Goal: Task Accomplishment & Management: Use online tool/utility

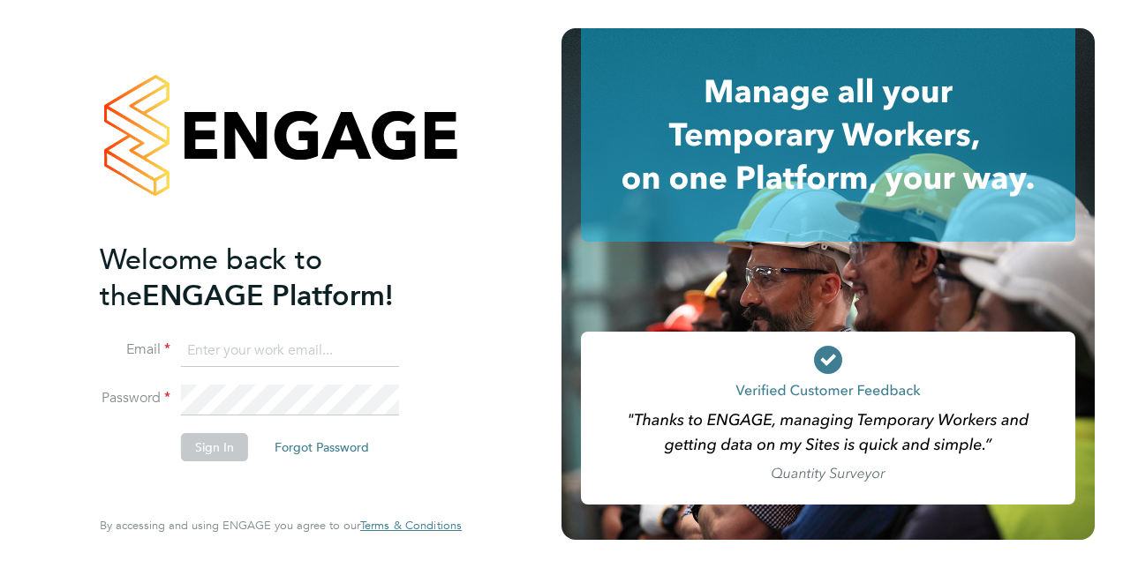
type input "[PERSON_NAME][EMAIL_ADDRESS][PERSON_NAME][DOMAIN_NAME]"
click at [224, 450] on button "Sign In" at bounding box center [214, 447] width 67 height 28
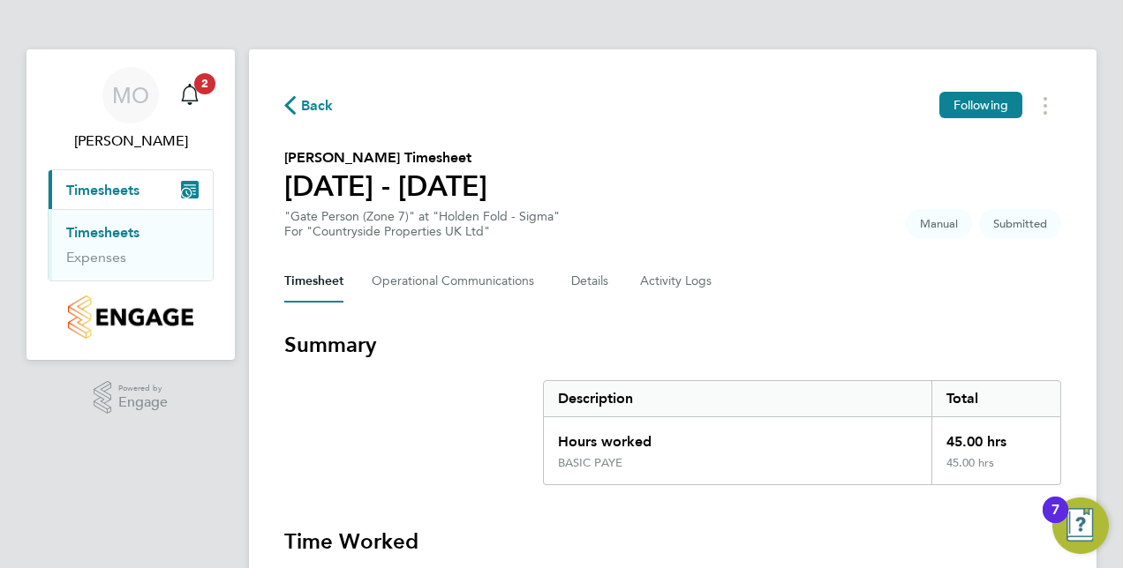
click at [779, 226] on section "[PERSON_NAME] Timesheet [DATE] - [DATE] "Gate Person (Zone 7)" at "Holden Fold …" at bounding box center [672, 193] width 777 height 92
click at [120, 184] on span "Timesheets" at bounding box center [102, 190] width 73 height 17
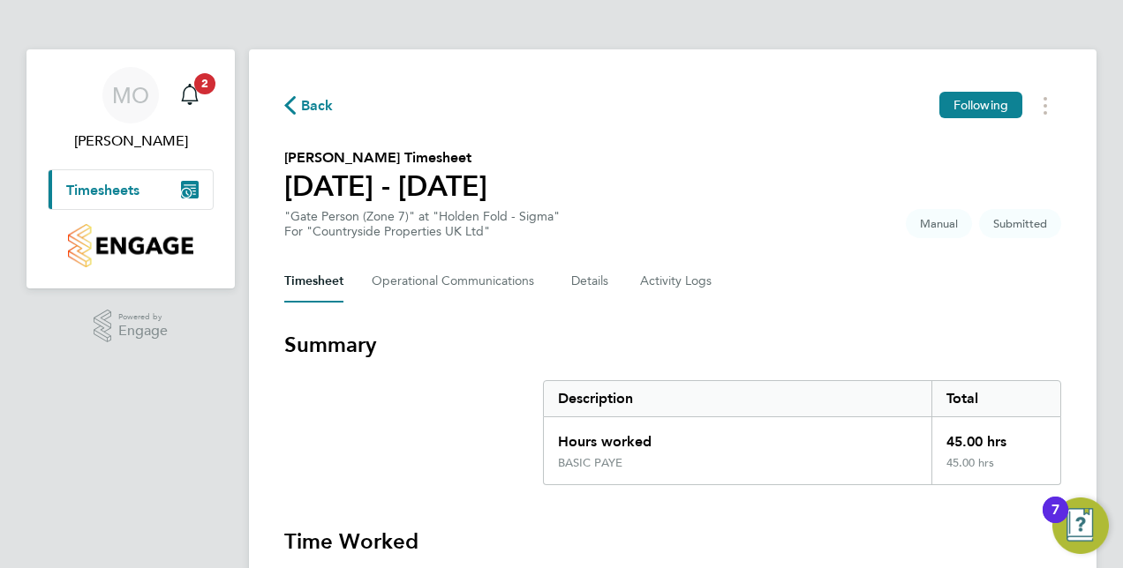
click at [187, 185] on icon "Main navigation" at bounding box center [190, 190] width 18 height 18
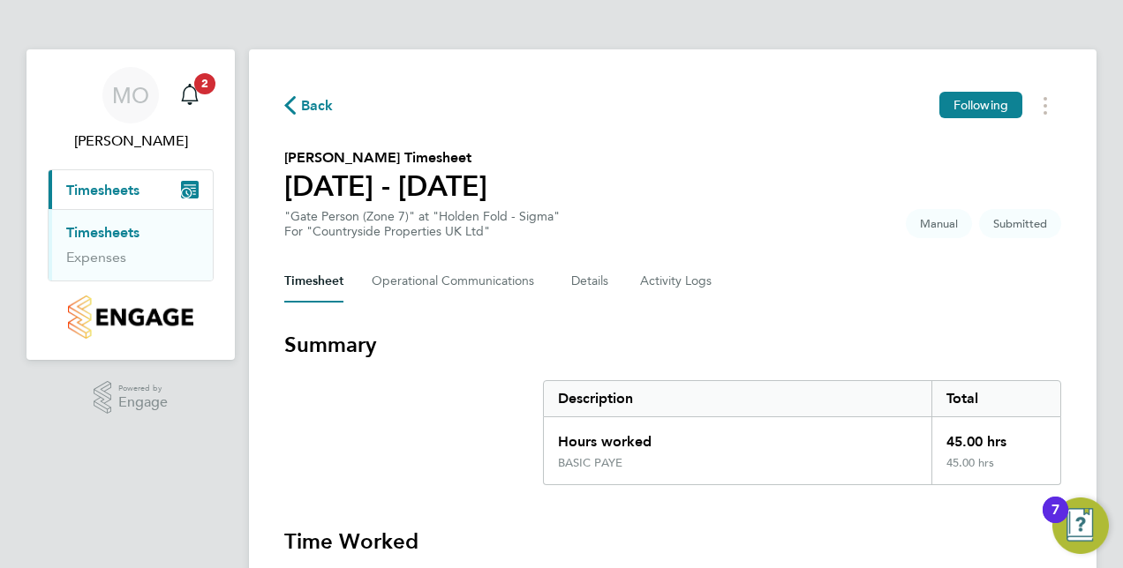
click at [120, 242] on li "Timesheets" at bounding box center [132, 236] width 132 height 25
click at [122, 236] on link "Timesheets" at bounding box center [102, 232] width 73 height 17
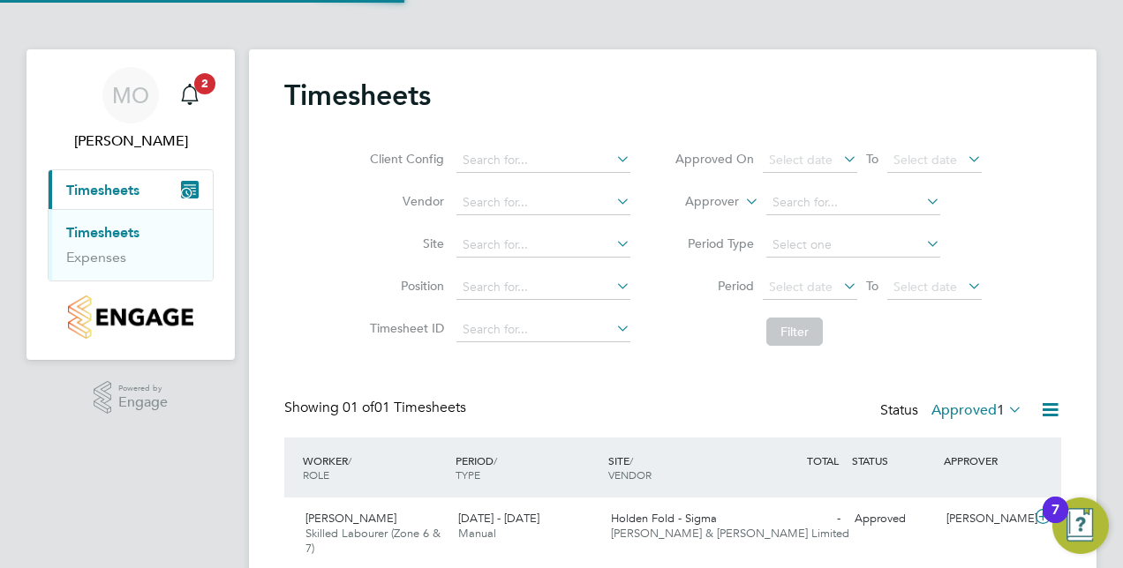
scroll to position [44, 153]
